Goal: Information Seeking & Learning: Learn about a topic

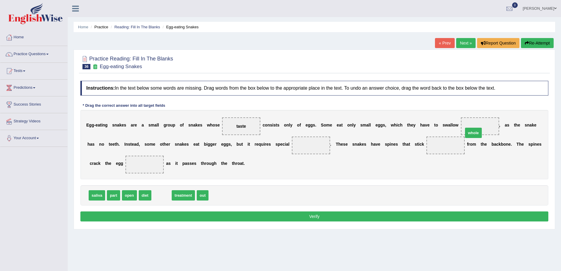
drag, startPoint x: 161, startPoint y: 195, endPoint x: 473, endPoint y: 131, distance: 317.8
drag, startPoint x: 438, startPoint y: 151, endPoint x: 442, endPoint y: 154, distance: 5.0
click at [444, 152] on span "whole" at bounding box center [446, 145] width 38 height 18
click at [442, 155] on div "E g g - e a t i n g s n a k e s a r e a s m a l l g r o u p o f s n a k e s w h…" at bounding box center [314, 144] width 468 height 69
drag, startPoint x: 442, startPoint y: 145, endPoint x: 468, endPoint y: 124, distance: 32.9
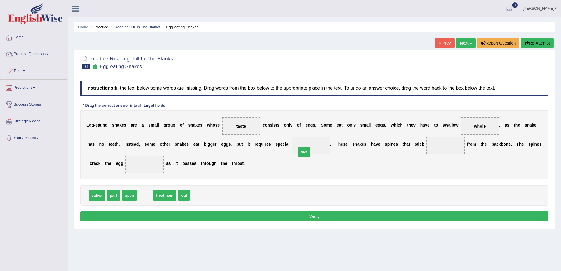
drag, startPoint x: 146, startPoint y: 196, endPoint x: 309, endPoint y: 151, distance: 168.8
drag, startPoint x: 171, startPoint y: 194, endPoint x: 440, endPoint y: 147, distance: 273.7
drag, startPoint x: 111, startPoint y: 197, endPoint x: 136, endPoint y: 171, distance: 36.3
click at [314, 215] on button "Verify" at bounding box center [314, 216] width 468 height 10
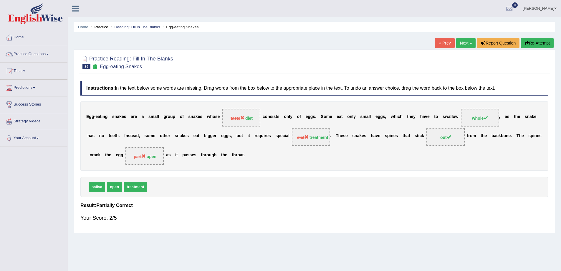
click at [460, 41] on link "Next »" at bounding box center [465, 43] width 19 height 10
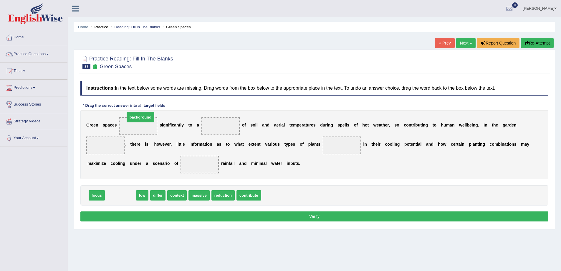
drag, startPoint x: 125, startPoint y: 198, endPoint x: 145, endPoint y: 120, distance: 80.6
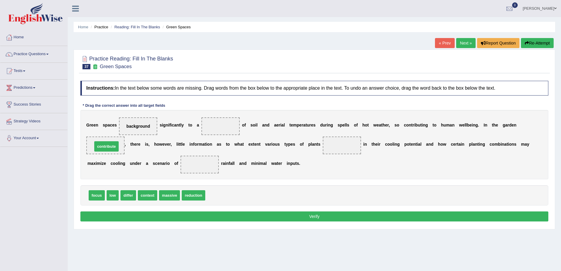
drag, startPoint x: 224, startPoint y: 197, endPoint x: 112, endPoint y: 149, distance: 122.6
drag, startPoint x: 100, startPoint y: 196, endPoint x: 345, endPoint y: 148, distance: 250.3
drag, startPoint x: 152, startPoint y: 196, endPoint x: 194, endPoint y: 162, distance: 54.2
click at [313, 219] on button "Verify" at bounding box center [314, 216] width 468 height 10
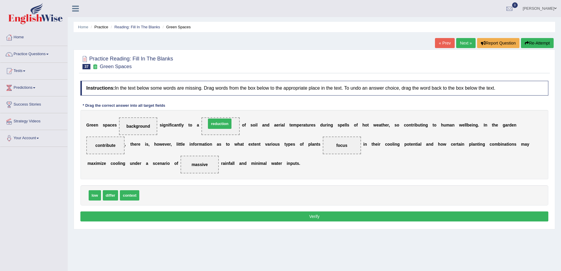
drag, startPoint x: 155, startPoint y: 196, endPoint x: 226, endPoint y: 123, distance: 102.3
click at [313, 214] on button "Verify" at bounding box center [314, 216] width 468 height 10
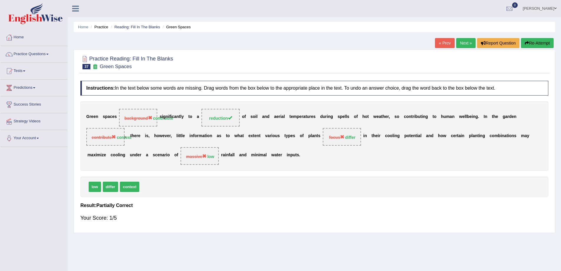
click at [464, 42] on link "Next »" at bounding box center [465, 43] width 19 height 10
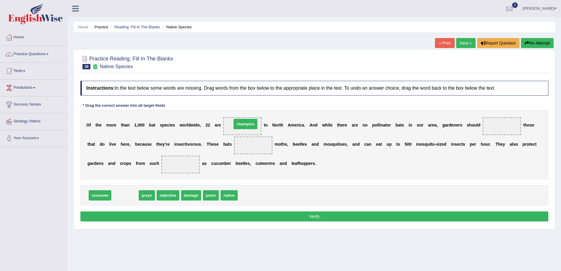
drag, startPoint x: 122, startPoint y: 195, endPoint x: 243, endPoint y: 125, distance: 139.3
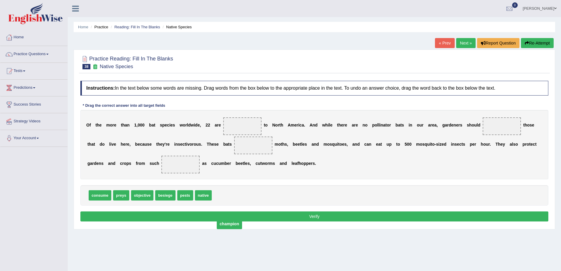
drag, startPoint x: 245, startPoint y: 128, endPoint x: 225, endPoint y: 219, distance: 93.2
click at [232, 225] on span "champion" at bounding box center [229, 223] width 25 height 11
drag, startPoint x: 239, startPoint y: 127, endPoint x: 222, endPoint y: 203, distance: 78.4
drag, startPoint x: 201, startPoint y: 196, endPoint x: 239, endPoint y: 127, distance: 78.4
drag, startPoint x: 98, startPoint y: 196, endPoint x: 491, endPoint y: 125, distance: 399.5
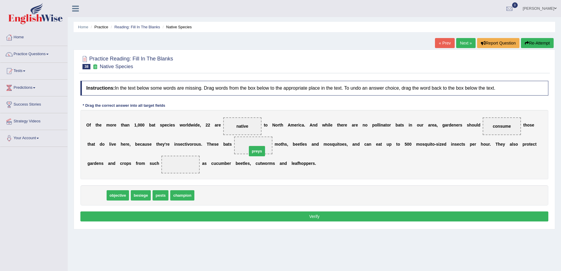
drag, startPoint x: 97, startPoint y: 198, endPoint x: 257, endPoint y: 154, distance: 166.2
drag, startPoint x: 260, startPoint y: 145, endPoint x: 247, endPoint y: 148, distance: 12.9
click at [242, 167] on div "O f t h e m o r e t h a n 1 , 0 0 0 b a t s p e c i e s w o r l d w i d e , 2 2…" at bounding box center [314, 144] width 468 height 69
drag, startPoint x: 249, startPoint y: 146, endPoint x: 273, endPoint y: 168, distance: 32.1
click at [206, 228] on span "preys" at bounding box center [204, 233] width 17 height 11
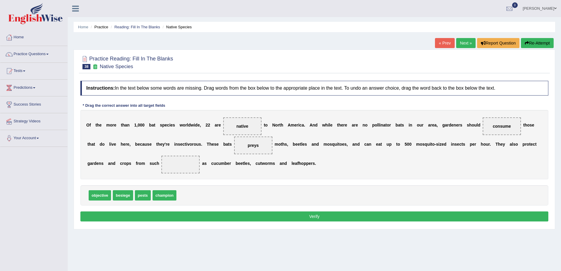
drag, startPoint x: 260, startPoint y: 146, endPoint x: 258, endPoint y: 137, distance: 9.2
click at [231, 159] on div "O f t h e m o r e t h a n 1 , 0 0 0 b a t s p e c i e s w o r l d w i d e , 2 2…" at bounding box center [314, 144] width 468 height 69
drag, startPoint x: 253, startPoint y: 145, endPoint x: 184, endPoint y: 198, distance: 87.4
drag, startPoint x: 114, startPoint y: 194, endPoint x: 245, endPoint y: 143, distance: 140.0
drag, startPoint x: 114, startPoint y: 195, endPoint x: 180, endPoint y: 167, distance: 72.1
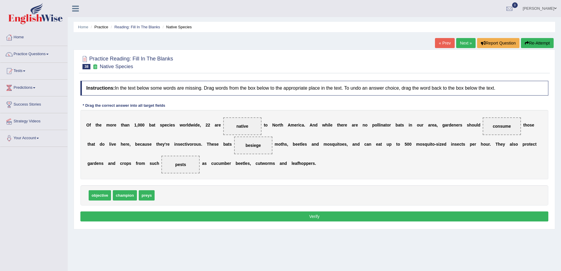
click at [317, 213] on button "Verify" at bounding box center [314, 216] width 468 height 10
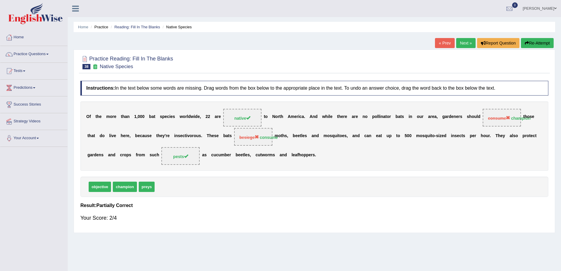
click at [459, 43] on link "Next »" at bounding box center [465, 43] width 19 height 10
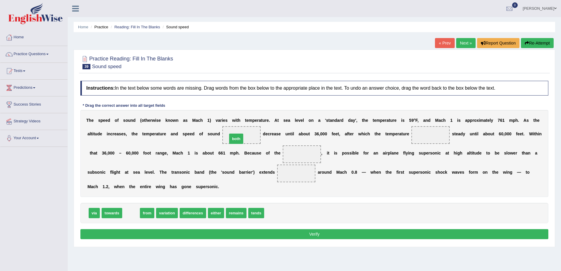
drag, startPoint x: 130, startPoint y: 212, endPoint x: 235, endPoint y: 138, distance: 128.7
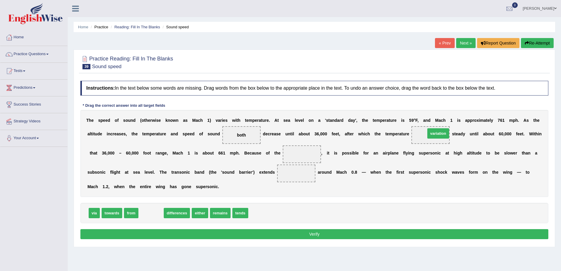
drag, startPoint x: 147, startPoint y: 215, endPoint x: 435, endPoint y: 136, distance: 298.0
drag, startPoint x: 148, startPoint y: 216, endPoint x: 303, endPoint y: 155, distance: 166.0
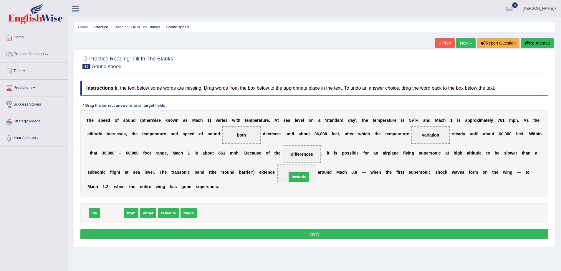
drag, startPoint x: 110, startPoint y: 212, endPoint x: 297, endPoint y: 176, distance: 190.5
click at [318, 233] on button "Verify" at bounding box center [314, 234] width 468 height 10
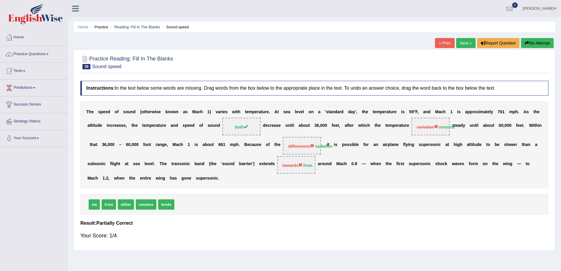
click at [456, 40] on link "Next »" at bounding box center [465, 43] width 19 height 10
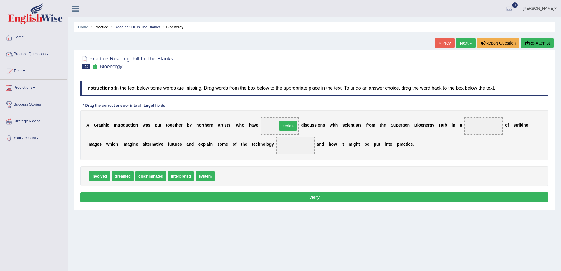
drag, startPoint x: 219, startPoint y: 176, endPoint x: 283, endPoint y: 126, distance: 80.7
drag, startPoint x: 201, startPoint y: 176, endPoint x: 475, endPoint y: 128, distance: 279.1
drag, startPoint x: 97, startPoint y: 174, endPoint x: 299, endPoint y: 145, distance: 203.8
click at [313, 198] on button "Verify" at bounding box center [314, 197] width 468 height 10
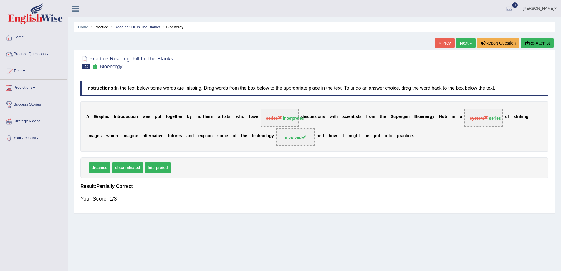
click at [461, 44] on link "Next »" at bounding box center [465, 43] width 19 height 10
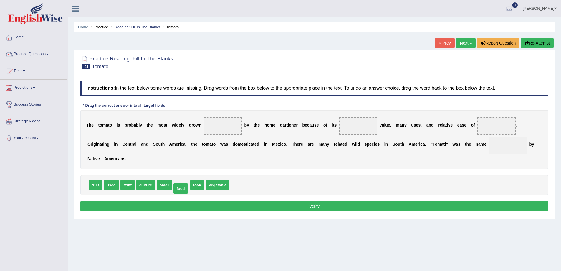
drag, startPoint x: 177, startPoint y: 184, endPoint x: 176, endPoint y: 188, distance: 3.6
drag, startPoint x: 199, startPoint y: 184, endPoint x: 219, endPoint y: 125, distance: 62.0
drag, startPoint x: 182, startPoint y: 187, endPoint x: 367, endPoint y: 138, distance: 191.1
drag, startPoint x: 110, startPoint y: 186, endPoint x: 486, endPoint y: 127, distance: 380.6
drag, startPoint x: 357, startPoint y: 125, endPoint x: 194, endPoint y: 184, distance: 173.4
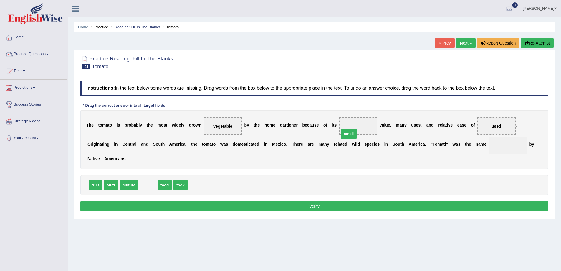
drag, startPoint x: 143, startPoint y: 185, endPoint x: 347, endPoint y: 128, distance: 211.9
drag, startPoint x: 147, startPoint y: 185, endPoint x: 510, endPoint y: 147, distance: 364.9
drag, startPoint x: 508, startPoint y: 145, endPoint x: 166, endPoint y: 187, distance: 344.9
drag, startPoint x: 94, startPoint y: 184, endPoint x: 509, endPoint y: 143, distance: 417.6
click at [318, 207] on button "Verify" at bounding box center [314, 206] width 468 height 10
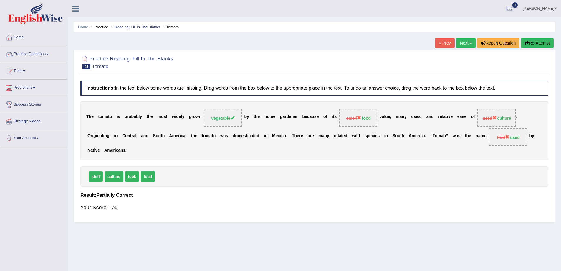
click at [465, 43] on link "Next »" at bounding box center [465, 43] width 19 height 10
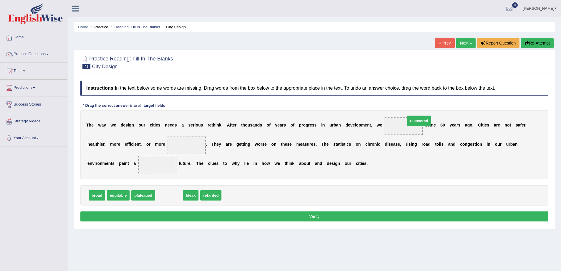
drag, startPoint x: 158, startPoint y: 195, endPoint x: 408, endPoint y: 120, distance: 261.0
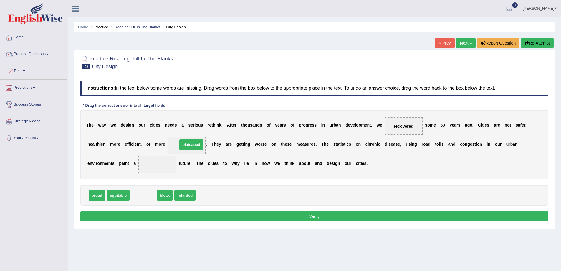
drag, startPoint x: 146, startPoint y: 196, endPoint x: 194, endPoint y: 145, distance: 69.8
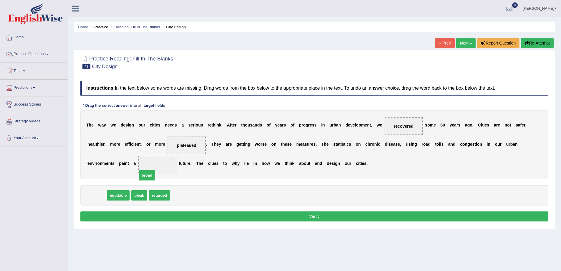
drag, startPoint x: 97, startPoint y: 194, endPoint x: 161, endPoint y: 166, distance: 68.9
click at [312, 217] on button "Verify" at bounding box center [314, 216] width 468 height 10
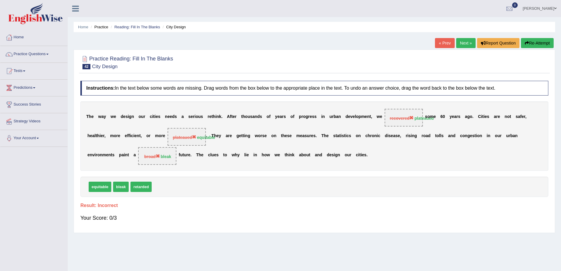
click at [462, 41] on link "Next »" at bounding box center [465, 43] width 19 height 10
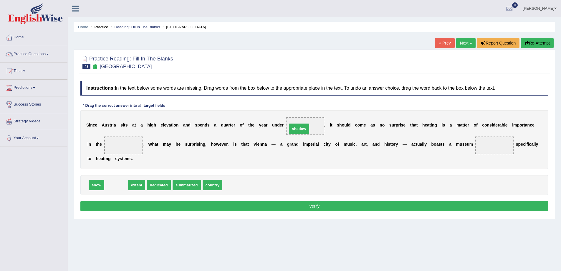
drag, startPoint x: 114, startPoint y: 185, endPoint x: 297, endPoint y: 129, distance: 191.4
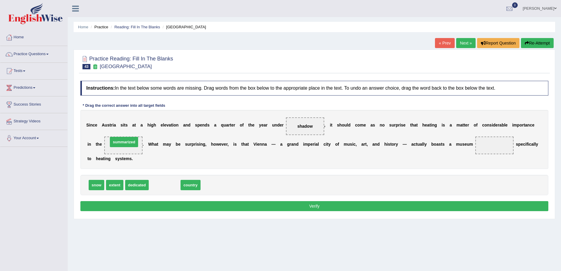
drag, startPoint x: 164, startPoint y: 185, endPoint x: 122, endPoint y: 141, distance: 61.7
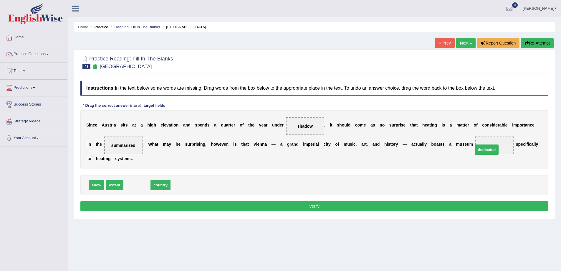
drag, startPoint x: 135, startPoint y: 185, endPoint x: 472, endPoint y: 161, distance: 338.2
click at [311, 208] on button "Verify" at bounding box center [314, 206] width 468 height 10
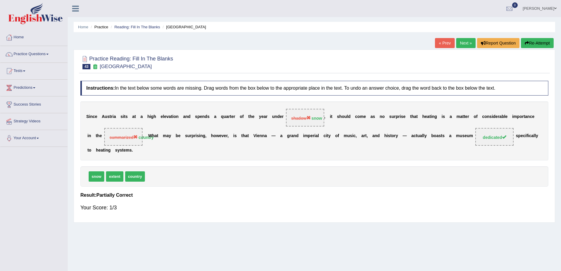
click at [464, 44] on link "Next »" at bounding box center [465, 43] width 19 height 10
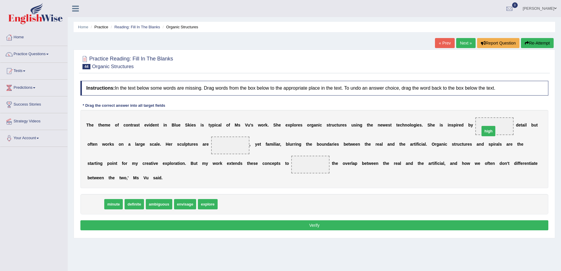
drag, startPoint x: 95, startPoint y: 203, endPoint x: 488, endPoint y: 130, distance: 399.7
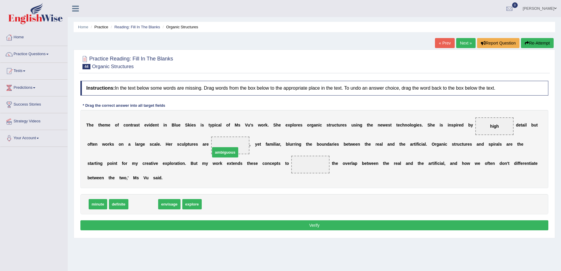
drag, startPoint x: 136, startPoint y: 207, endPoint x: 219, endPoint y: 153, distance: 98.7
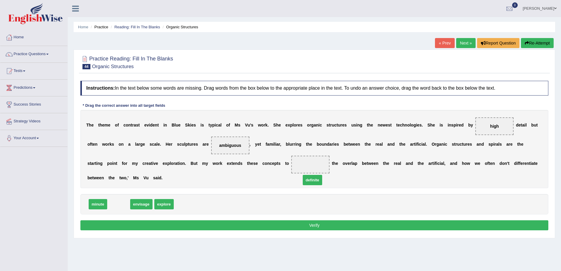
drag, startPoint x: 117, startPoint y: 203, endPoint x: 314, endPoint y: 168, distance: 200.3
click at [310, 224] on button "Verify" at bounding box center [314, 225] width 468 height 10
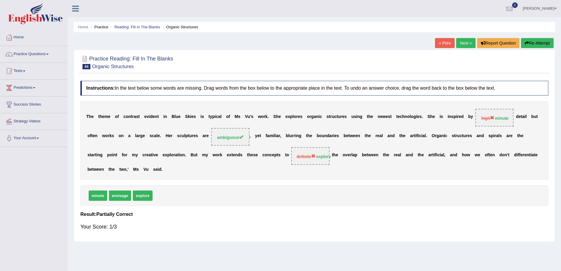
drag, startPoint x: 463, startPoint y: 41, endPoint x: 460, endPoint y: 44, distance: 4.2
click at [462, 41] on link "Next »" at bounding box center [465, 43] width 19 height 10
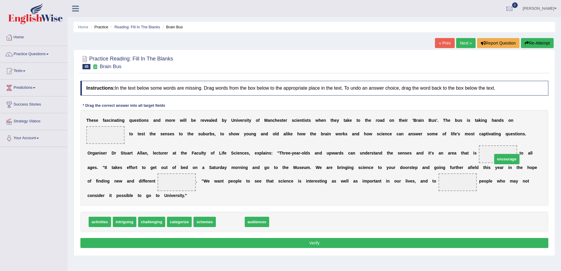
drag, startPoint x: 228, startPoint y: 222, endPoint x: 502, endPoint y: 156, distance: 281.9
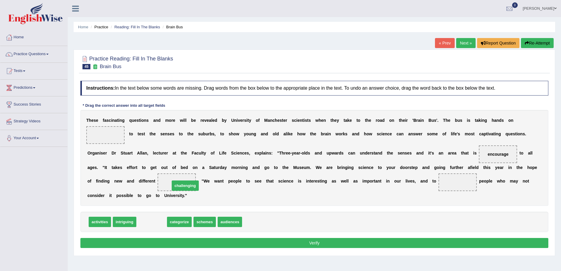
drag, startPoint x: 147, startPoint y: 224, endPoint x: 181, endPoint y: 187, distance: 49.8
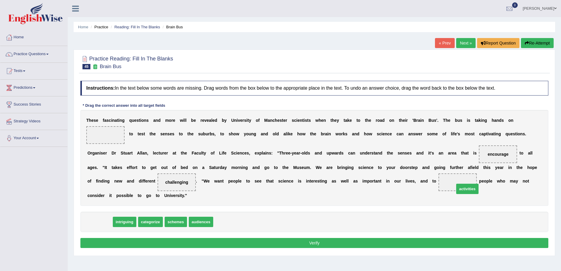
drag, startPoint x: 98, startPoint y: 224, endPoint x: 464, endPoint y: 188, distance: 368.2
drag, startPoint x: 102, startPoint y: 222, endPoint x: 105, endPoint y: 136, distance: 86.1
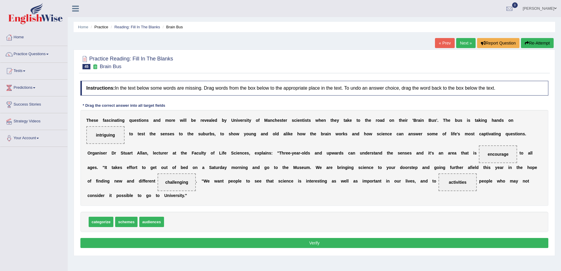
click at [316, 242] on button "Verify" at bounding box center [314, 243] width 468 height 10
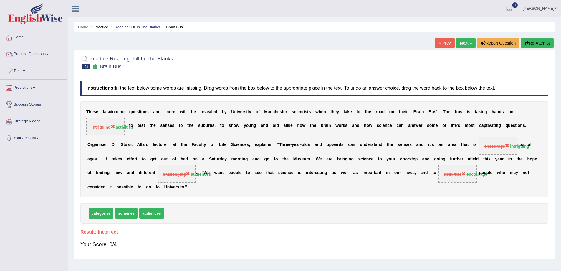
click at [460, 44] on link "Next »" at bounding box center [465, 43] width 19 height 10
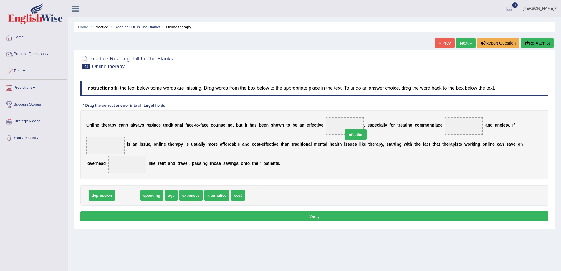
drag, startPoint x: 127, startPoint y: 196, endPoint x: 354, endPoint y: 129, distance: 237.0
click at [83, 193] on div "depression spending age expenses alternative cost" at bounding box center [314, 195] width 468 height 20
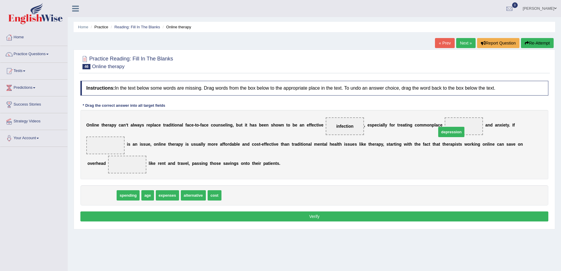
drag, startPoint x: 95, startPoint y: 194, endPoint x: 445, endPoint y: 131, distance: 355.4
click at [161, 193] on span "alternative" at bounding box center [165, 195] width 25 height 10
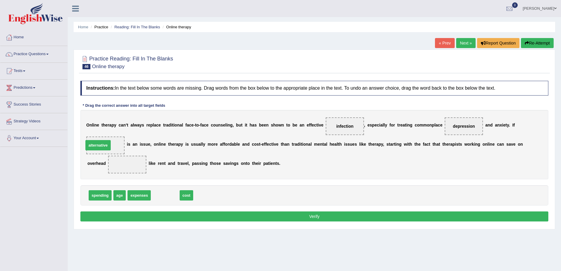
drag, startPoint x: 170, startPoint y: 195, endPoint x: 103, endPoint y: 145, distance: 83.8
drag, startPoint x: 160, startPoint y: 194, endPoint x: 127, endPoint y: 164, distance: 44.0
click at [310, 219] on button "Verify" at bounding box center [314, 216] width 468 height 10
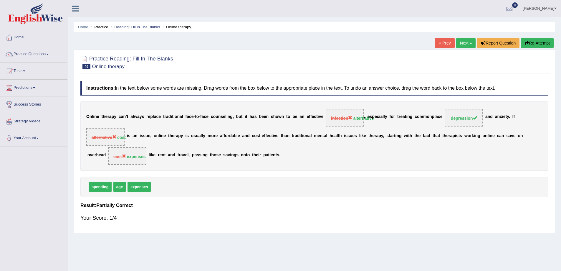
click at [464, 42] on link "Next »" at bounding box center [465, 43] width 19 height 10
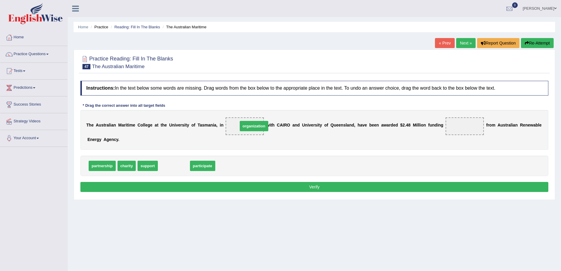
drag, startPoint x: 177, startPoint y: 166, endPoint x: 257, endPoint y: 126, distance: 89.5
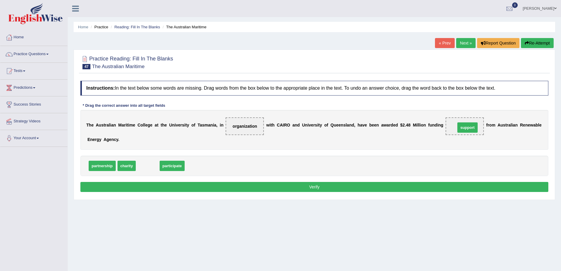
drag, startPoint x: 150, startPoint y: 166, endPoint x: 470, endPoint y: 127, distance: 322.2
click at [317, 186] on button "Verify" at bounding box center [314, 187] width 468 height 10
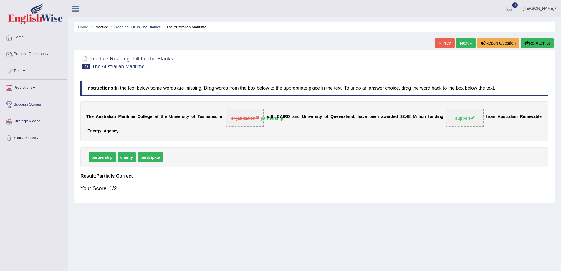
click at [463, 43] on link "Next »" at bounding box center [465, 43] width 19 height 10
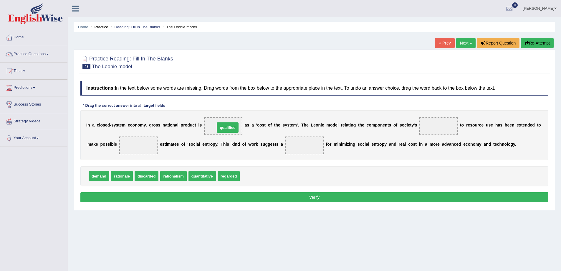
drag, startPoint x: 254, startPoint y: 176, endPoint x: 225, endPoint y: 120, distance: 62.2
drag, startPoint x: 153, startPoint y: 176, endPoint x: 459, endPoint y: 129, distance: 309.9
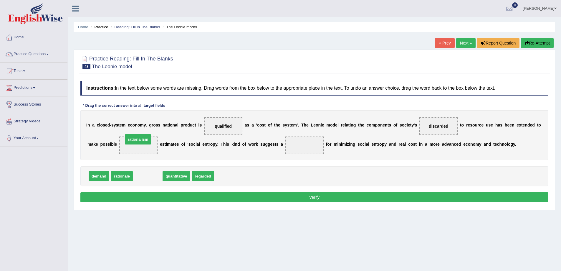
drag, startPoint x: 150, startPoint y: 177, endPoint x: 140, endPoint y: 140, distance: 38.1
drag, startPoint x: 149, startPoint y: 178, endPoint x: 321, endPoint y: 156, distance: 172.6
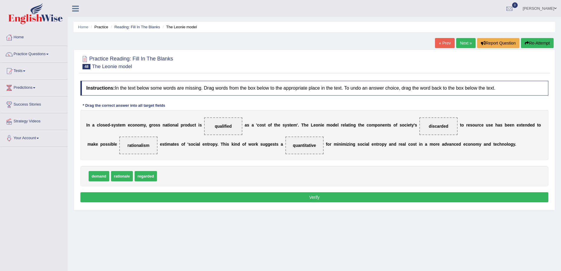
click at [309, 199] on button "Verify" at bounding box center [314, 197] width 468 height 10
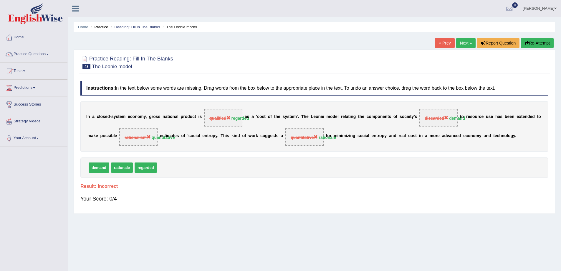
click at [457, 42] on link "Next »" at bounding box center [465, 43] width 19 height 10
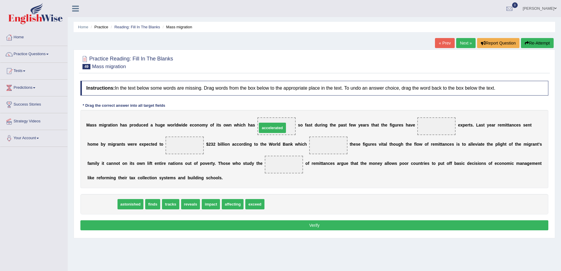
drag, startPoint x: 98, startPoint y: 204, endPoint x: 268, endPoint y: 128, distance: 186.6
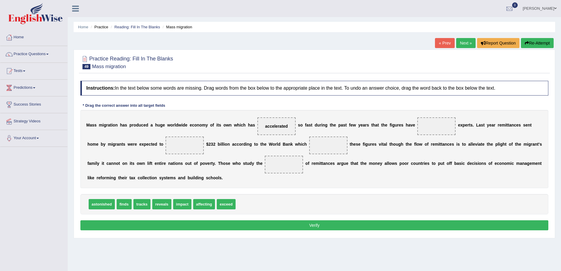
click at [167, 263] on div "Home Practice Reading: Fill In The Blanks Mass migration « Prev Next » Report Q…" at bounding box center [314, 147] width 493 height 295
drag, startPoint x: 226, startPoint y: 204, endPoint x: 437, endPoint y: 125, distance: 225.5
drag, startPoint x: 159, startPoint y: 205, endPoint x: 188, endPoint y: 142, distance: 69.2
drag, startPoint x: 186, startPoint y: 204, endPoint x: 330, endPoint y: 141, distance: 157.6
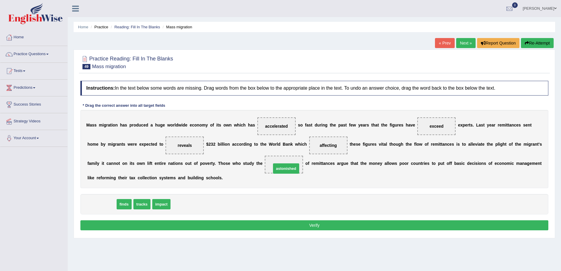
drag, startPoint x: 107, startPoint y: 203, endPoint x: 292, endPoint y: 166, distance: 189.0
click at [323, 231] on div "Instructions: In the text below some words are missing. Drag words from the box…" at bounding box center [314, 156] width 471 height 157
click at [311, 223] on button "Verify" at bounding box center [314, 225] width 468 height 10
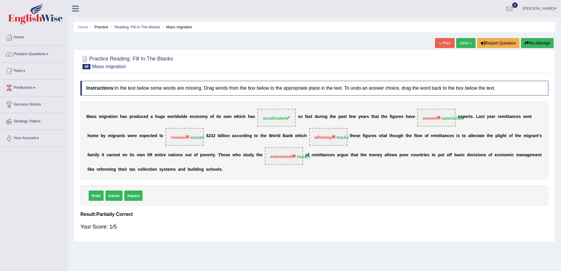
click at [463, 43] on link "Next »" at bounding box center [465, 43] width 19 height 10
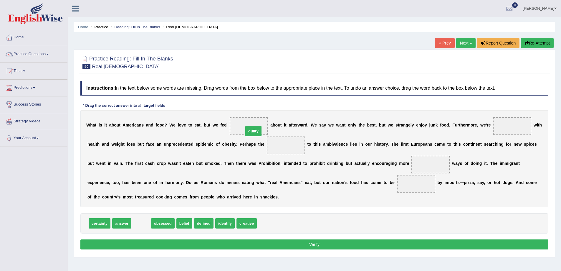
drag, startPoint x: 135, startPoint y: 224, endPoint x: 247, endPoint y: 132, distance: 145.3
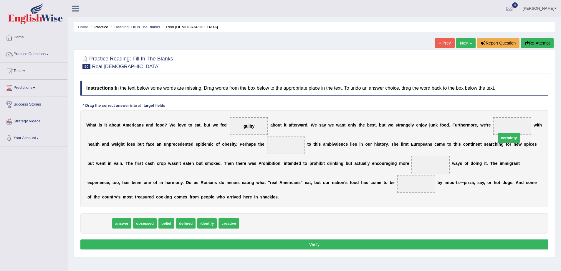
drag, startPoint x: 98, startPoint y: 223, endPoint x: 511, endPoint y: 129, distance: 423.1
drag, startPoint x: 96, startPoint y: 224, endPoint x: 300, endPoint y: 149, distance: 218.0
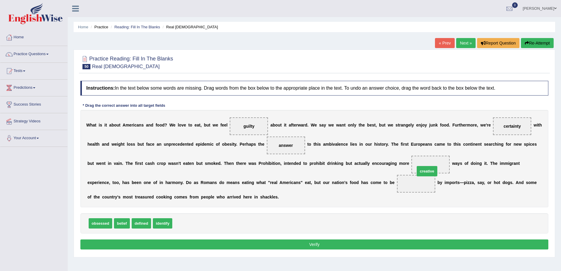
drag, startPoint x: 184, startPoint y: 226, endPoint x: 428, endPoint y: 173, distance: 249.6
drag, startPoint x: 419, startPoint y: 185, endPoint x: 430, endPoint y: 163, distance: 25.6
drag, startPoint x: 161, startPoint y: 224, endPoint x: 438, endPoint y: 190, distance: 279.2
click at [314, 247] on button "Verify" at bounding box center [314, 244] width 468 height 10
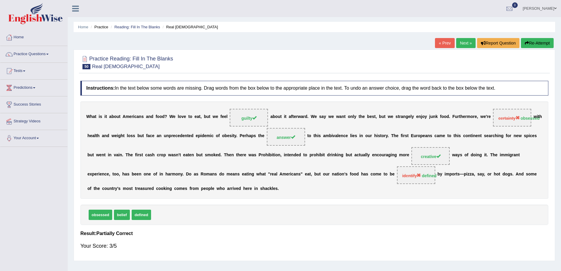
click at [460, 43] on link "Next »" at bounding box center [465, 43] width 19 height 10
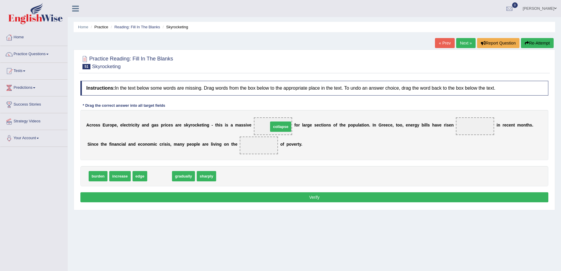
drag, startPoint x: 156, startPoint y: 175, endPoint x: 277, endPoint y: 126, distance: 130.8
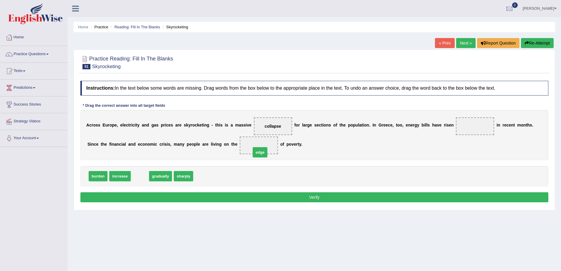
drag, startPoint x: 140, startPoint y: 177, endPoint x: 261, endPoint y: 152, distance: 123.6
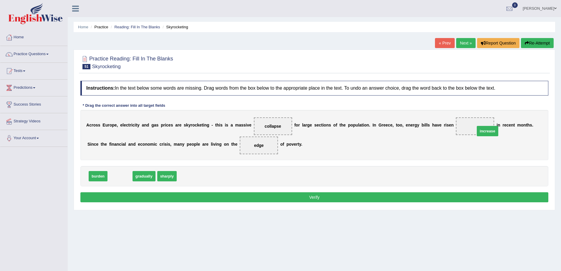
drag, startPoint x: 124, startPoint y: 178, endPoint x: 491, endPoint y: 133, distance: 370.4
click at [316, 194] on button "Verify" at bounding box center [314, 197] width 468 height 10
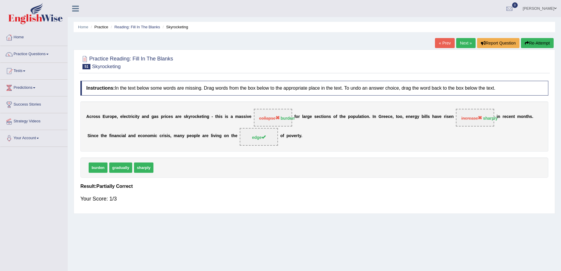
click at [464, 44] on link "Next »" at bounding box center [465, 43] width 19 height 10
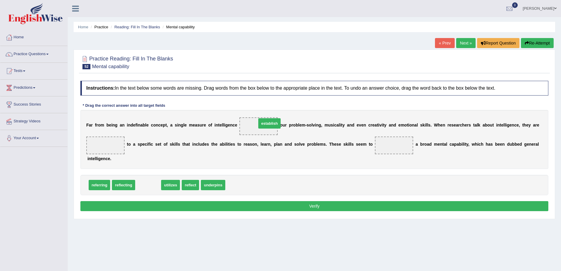
drag, startPoint x: 148, startPoint y: 189, endPoint x: 270, endPoint y: 127, distance: 136.1
click at [149, 187] on span "utilizes" at bounding box center [146, 185] width 19 height 10
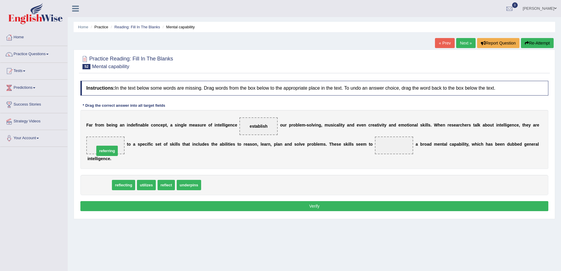
drag, startPoint x: 101, startPoint y: 185, endPoint x: 105, endPoint y: 138, distance: 47.0
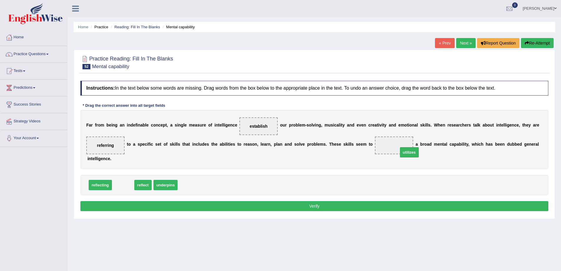
drag, startPoint x: 123, startPoint y: 185, endPoint x: 408, endPoint y: 146, distance: 287.8
click at [314, 208] on button "Verify" at bounding box center [314, 206] width 468 height 10
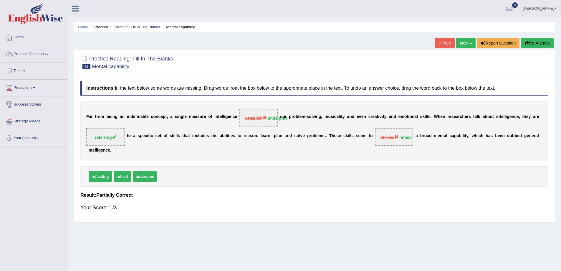
click at [460, 44] on link "Next »" at bounding box center [465, 43] width 19 height 10
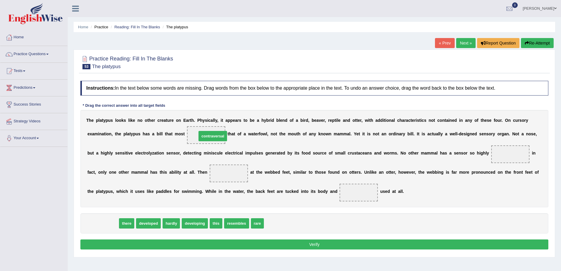
drag, startPoint x: 98, startPoint y: 224, endPoint x: 208, endPoint y: 136, distance: 140.7
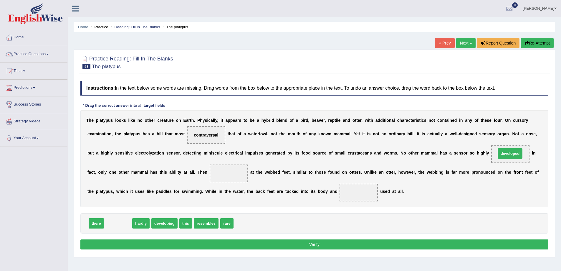
drag, startPoint x: 121, startPoint y: 224, endPoint x: 513, endPoint y: 155, distance: 398.3
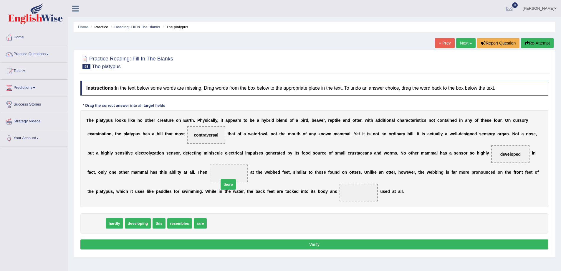
drag, startPoint x: 97, startPoint y: 225, endPoint x: 229, endPoint y: 183, distance: 138.8
drag, startPoint x: 92, startPoint y: 223, endPoint x: 366, endPoint y: 191, distance: 275.5
click at [318, 243] on button "Verify" at bounding box center [314, 244] width 468 height 10
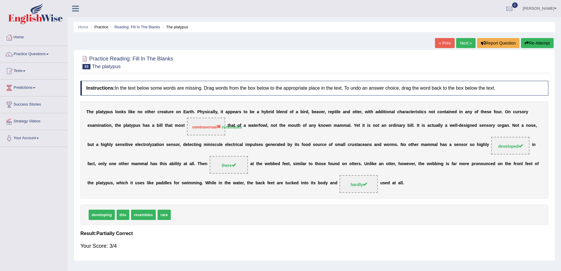
click at [462, 41] on link "Next »" at bounding box center [465, 43] width 19 height 10
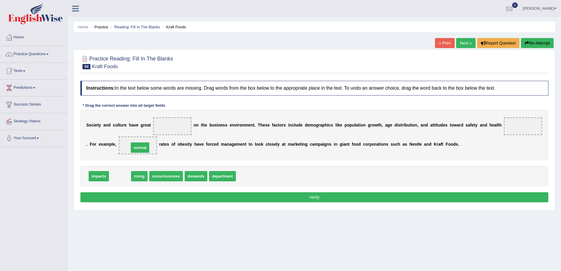
drag, startPoint x: 123, startPoint y: 178, endPoint x: 143, endPoint y: 149, distance: 34.9
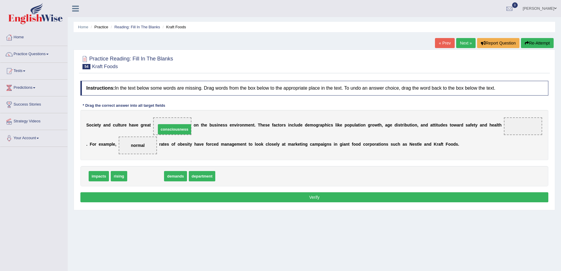
drag, startPoint x: 148, startPoint y: 179, endPoint x: 177, endPoint y: 132, distance: 55.0
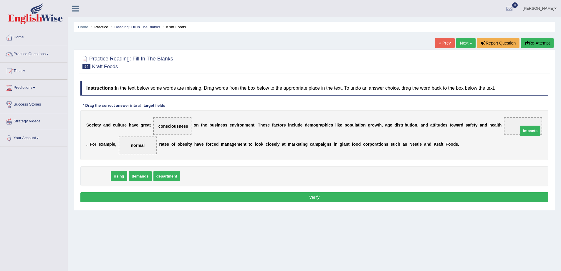
drag, startPoint x: 98, startPoint y: 176, endPoint x: 529, endPoint y: 131, distance: 433.9
click at [314, 195] on button "Verify" at bounding box center [314, 197] width 468 height 10
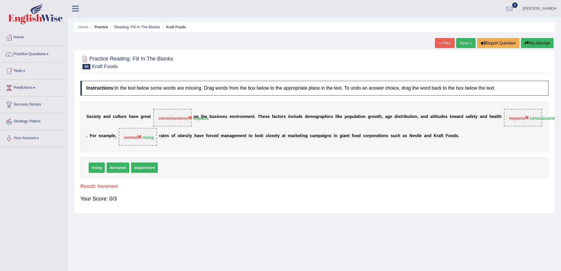
click at [464, 46] on link "Next »" at bounding box center [465, 43] width 19 height 10
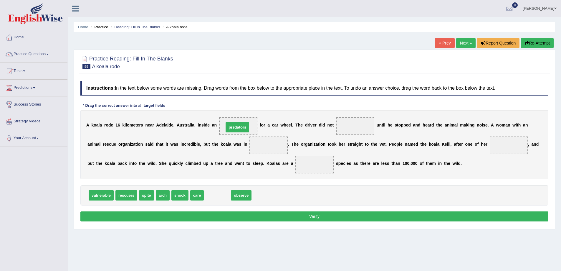
drag, startPoint x: 213, startPoint y: 197, endPoint x: 233, endPoint y: 129, distance: 70.9
drag, startPoint x: 176, startPoint y: 195, endPoint x: 344, endPoint y: 127, distance: 181.3
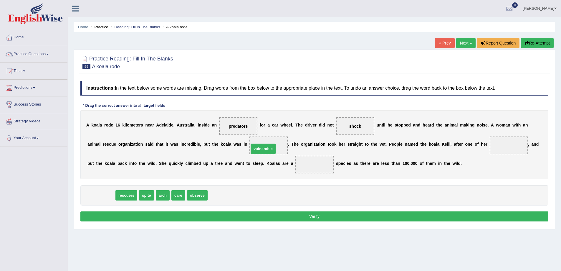
drag, startPoint x: 103, startPoint y: 193, endPoint x: 266, endPoint y: 147, distance: 168.9
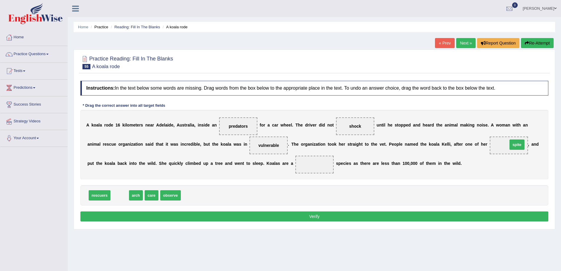
drag, startPoint x: 119, startPoint y: 196, endPoint x: 516, endPoint y: 145, distance: 400.6
drag, startPoint x: 99, startPoint y: 197, endPoint x: 313, endPoint y: 172, distance: 216.2
click at [320, 219] on button "Verify" at bounding box center [314, 216] width 468 height 10
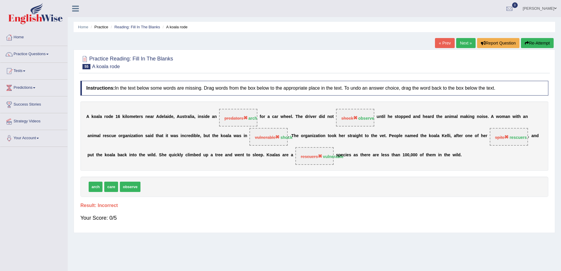
click at [459, 47] on link "Next »" at bounding box center [465, 43] width 19 height 10
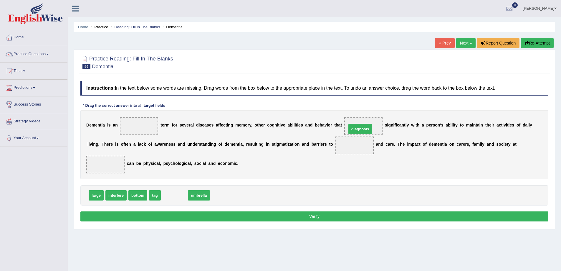
drag, startPoint x: 177, startPoint y: 197, endPoint x: 363, endPoint y: 131, distance: 197.3
drag, startPoint x: 174, startPoint y: 196, endPoint x: 365, endPoint y: 152, distance: 195.9
drag, startPoint x: 356, startPoint y: 145, endPoint x: 201, endPoint y: 201, distance: 164.0
drag, startPoint x: 155, startPoint y: 197, endPoint x: 354, endPoint y: 149, distance: 204.8
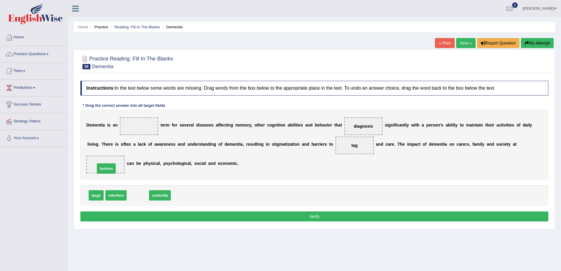
drag, startPoint x: 142, startPoint y: 198, endPoint x: 111, endPoint y: 171, distance: 41.4
drag, startPoint x: 111, startPoint y: 196, endPoint x: 132, endPoint y: 131, distance: 68.8
click at [314, 216] on button "Verify" at bounding box center [314, 216] width 468 height 10
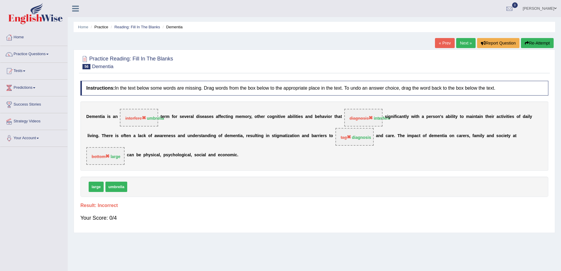
click at [468, 41] on link "Next »" at bounding box center [465, 43] width 19 height 10
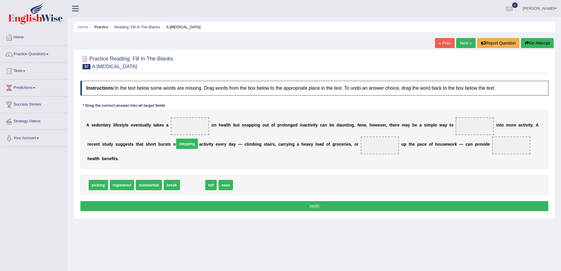
drag, startPoint x: 197, startPoint y: 188, endPoint x: 199, endPoint y: 136, distance: 52.8
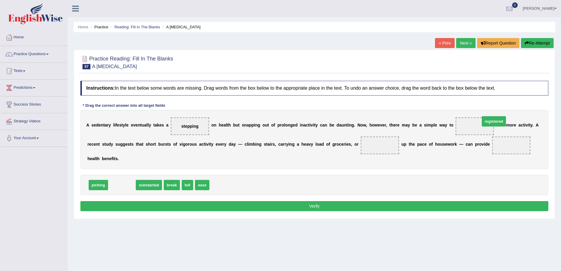
drag, startPoint x: 113, startPoint y: 188, endPoint x: 485, endPoint y: 124, distance: 377.5
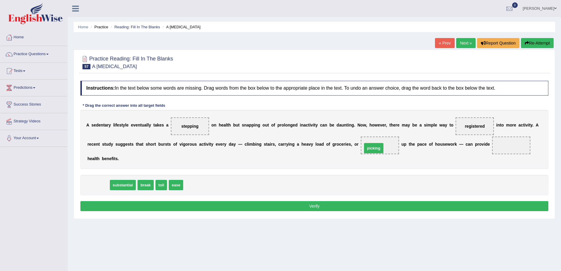
drag, startPoint x: 96, startPoint y: 184, endPoint x: 371, endPoint y: 147, distance: 277.9
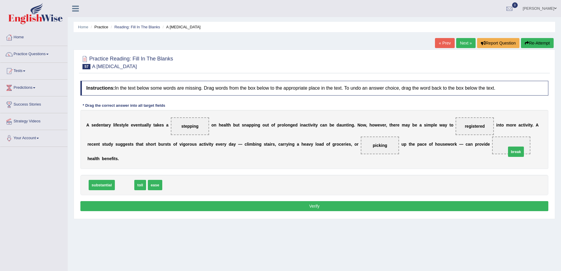
drag, startPoint x: 122, startPoint y: 185, endPoint x: 513, endPoint y: 152, distance: 392.9
drag, startPoint x: 191, startPoint y: 125, endPoint x: 172, endPoint y: 185, distance: 63.4
drag, startPoint x: 122, startPoint y: 186, endPoint x: 192, endPoint y: 123, distance: 93.7
drag, startPoint x: 476, startPoint y: 125, endPoint x: 179, endPoint y: 178, distance: 301.6
drag, startPoint x: 122, startPoint y: 184, endPoint x: 460, endPoint y: 125, distance: 342.6
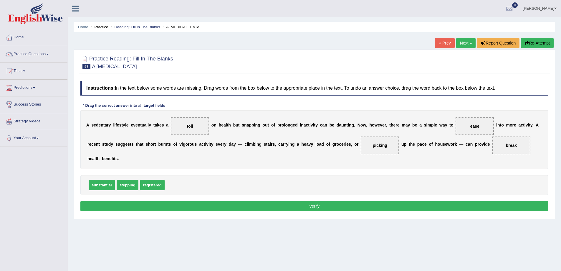
click at [312, 213] on div "Instructions: In the text below some words are missing. Drag words from the box…" at bounding box center [314, 147] width 471 height 138
click at [314, 205] on button "Verify" at bounding box center [314, 206] width 468 height 10
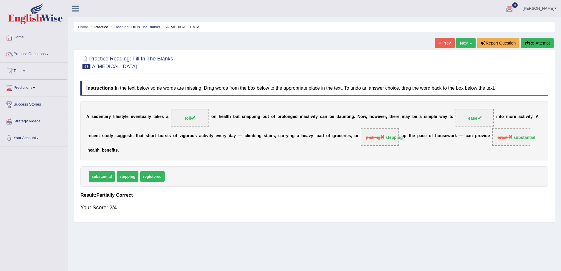
click at [465, 42] on link "Next »" at bounding box center [465, 43] width 19 height 10
